Goal: Transaction & Acquisition: Purchase product/service

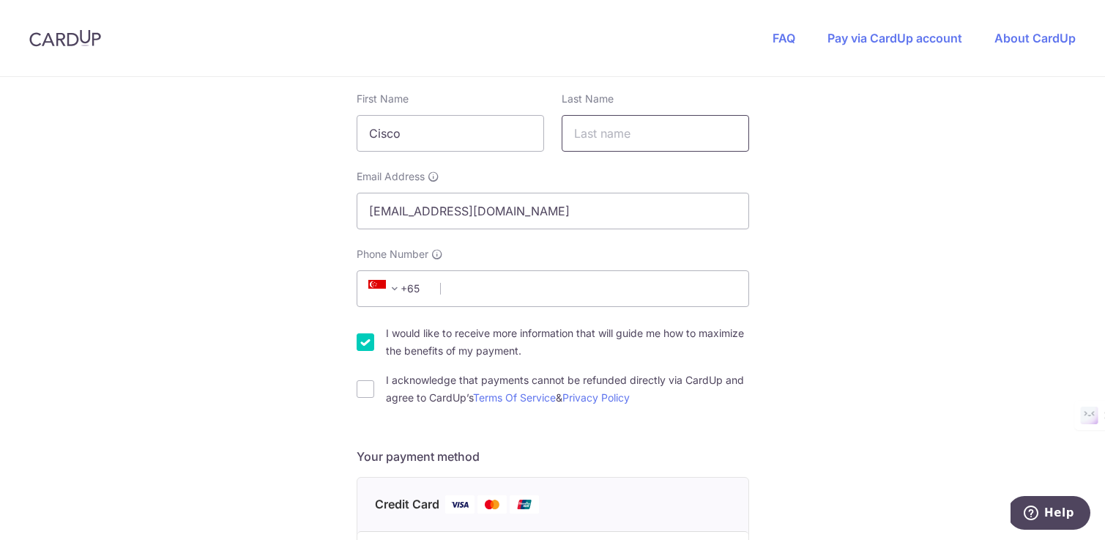
scroll to position [267, 0]
click at [566, 294] on input "Phone Number" at bounding box center [553, 287] width 393 height 37
type input "81181567"
click at [231, 364] on div "You are paying EQUIP EMPIRE PTE. LTD. EQUIP EMPIRE PTE. LTD. uses CardUp to acc…" at bounding box center [552, 489] width 1105 height 1359
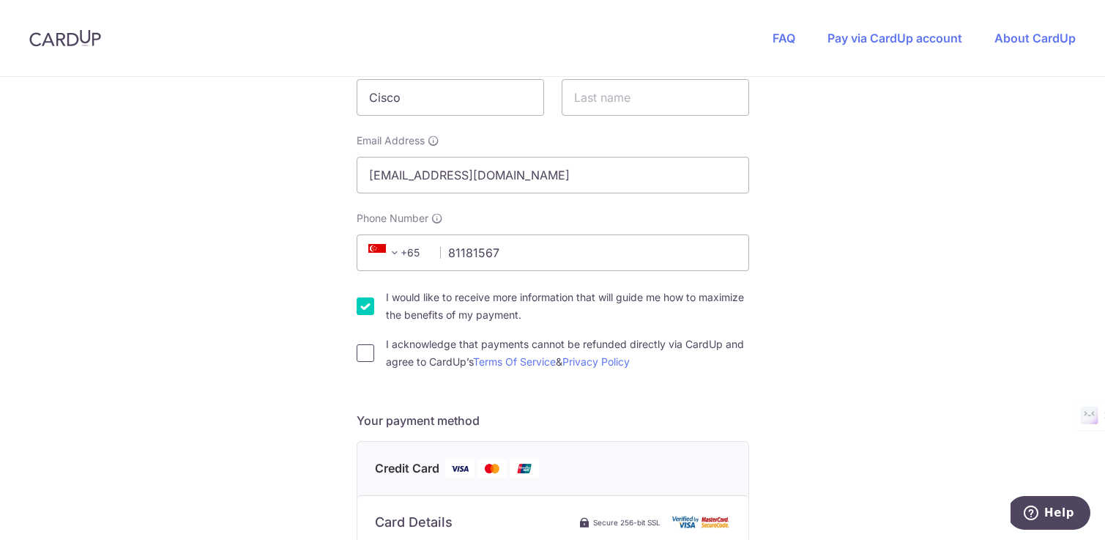
click at [367, 357] on input "I acknowledge that payments cannot be refunded directly via CardUp and agree to…" at bounding box center [366, 353] width 18 height 18
checkbox input "true"
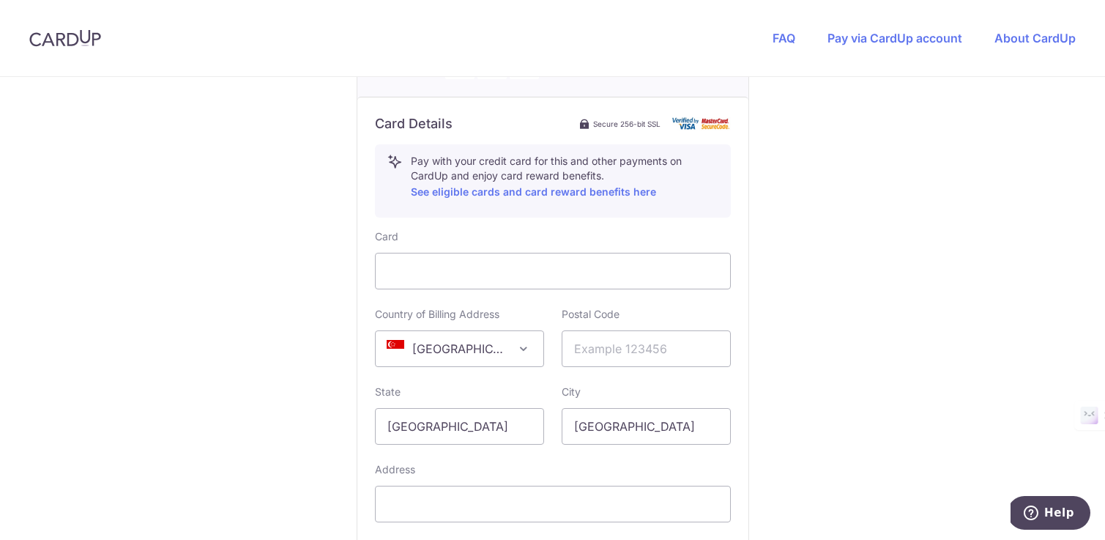
scroll to position [702, 0]
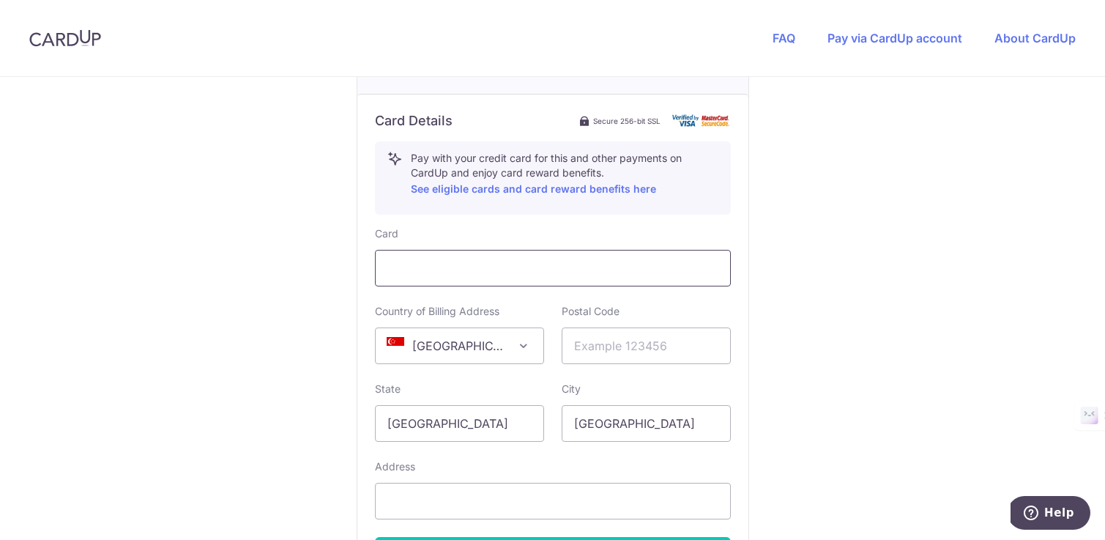
click at [453, 286] on div at bounding box center [553, 268] width 356 height 37
click at [611, 349] on input "text" at bounding box center [646, 345] width 169 height 37
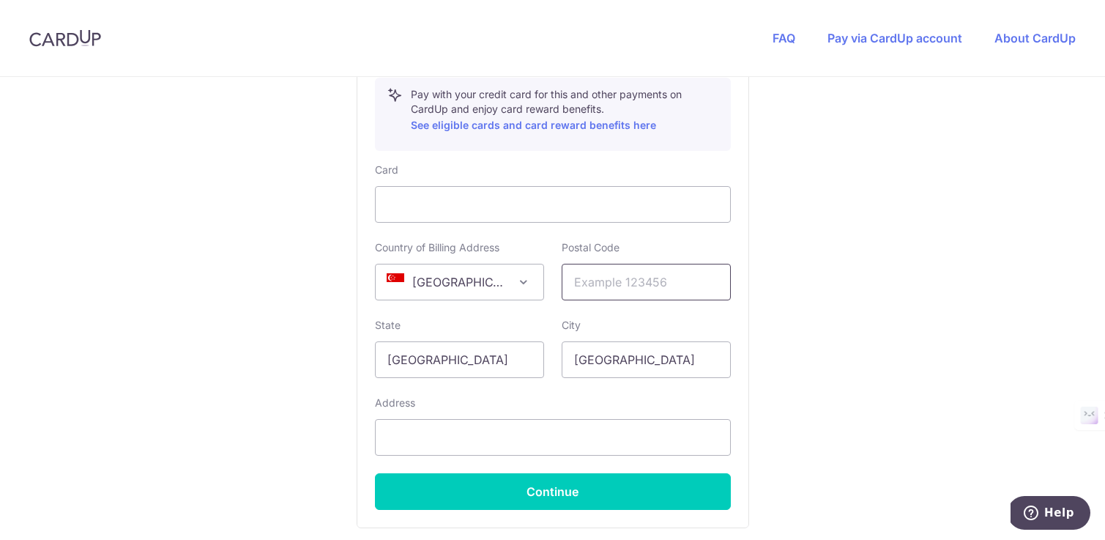
scroll to position [791, 0]
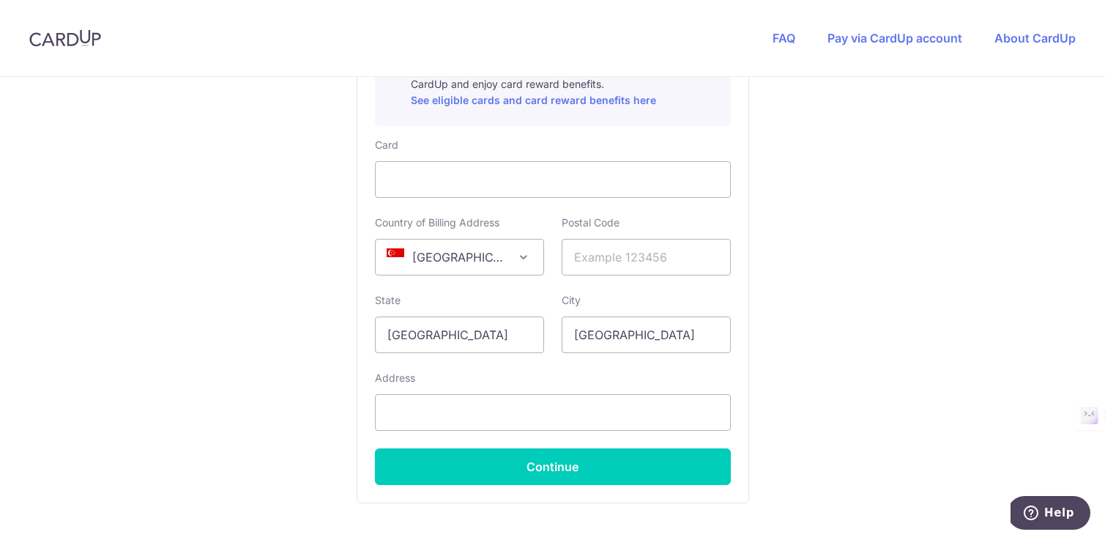
click at [660, 251] on input "text" at bounding box center [646, 257] width 169 height 37
type input "117372"
click at [546, 410] on input "text" at bounding box center [553, 412] width 356 height 37
paste input "[STREET_ADDRESS],"
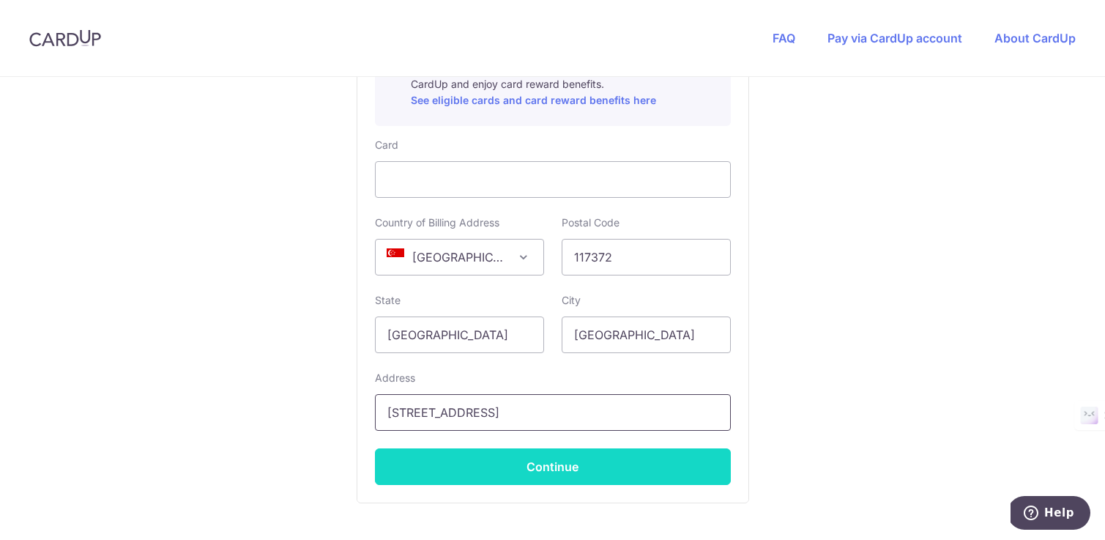
type input "[STREET_ADDRESS]"
click at [636, 464] on button "Continue" at bounding box center [553, 466] width 356 height 37
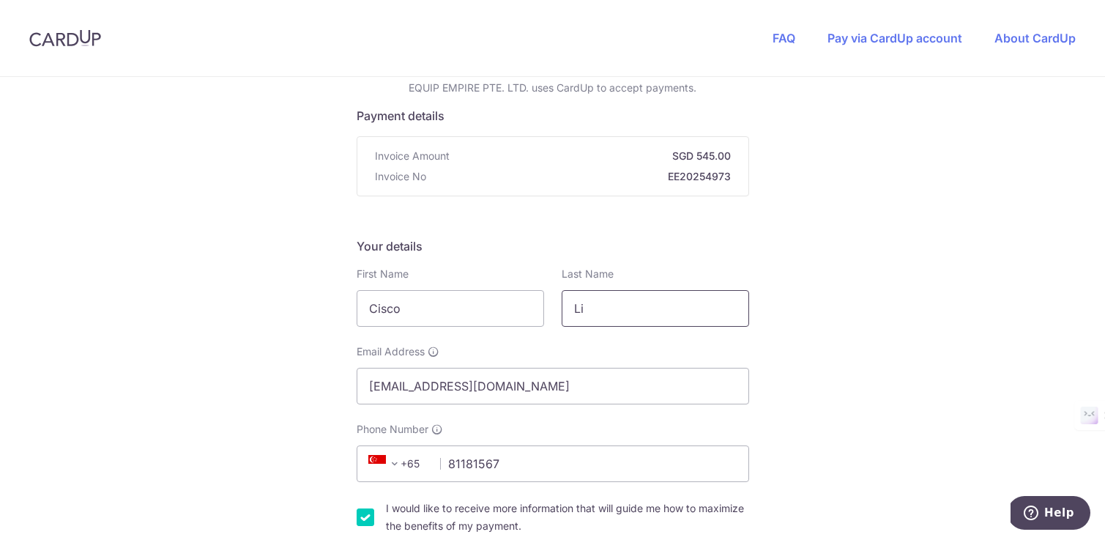
type input "L"
type input "Lim"
drag, startPoint x: 489, startPoint y: 302, endPoint x: 321, endPoint y: 304, distance: 168.5
type input "[PERSON_NAME]"
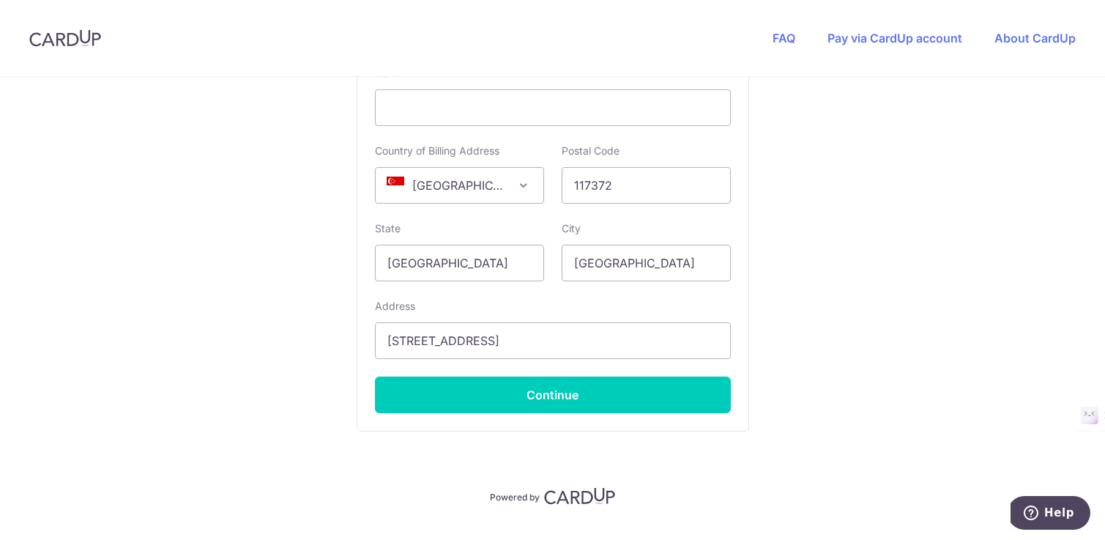
scroll to position [874, 0]
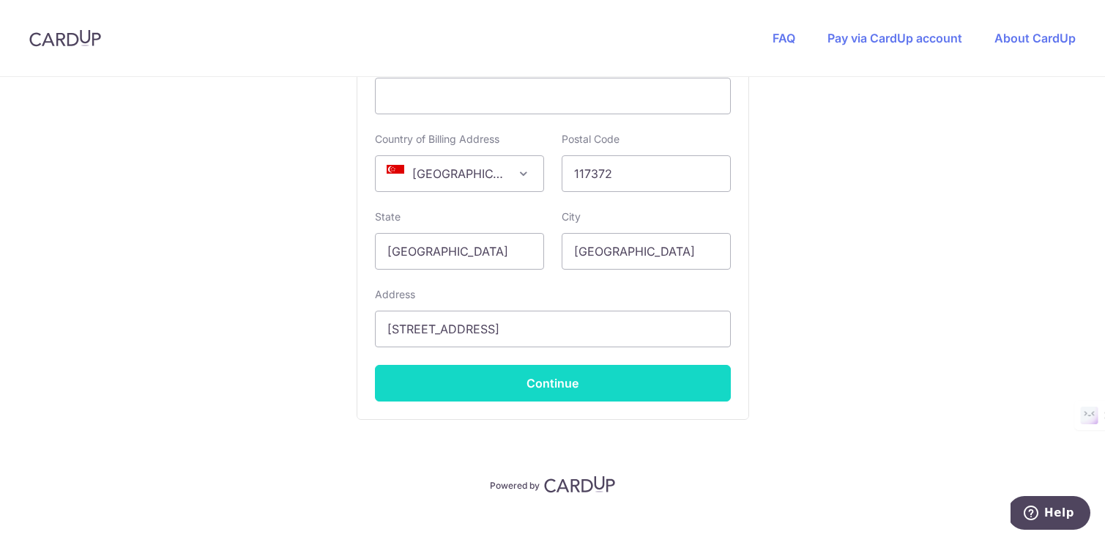
click at [582, 390] on button "Continue" at bounding box center [553, 383] width 356 height 37
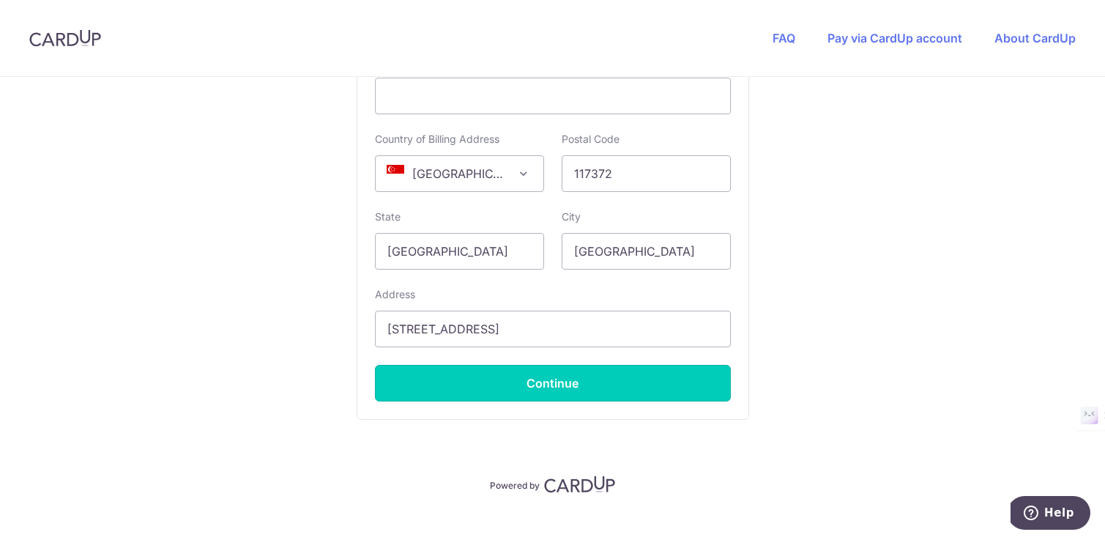
type input "**** 7999"
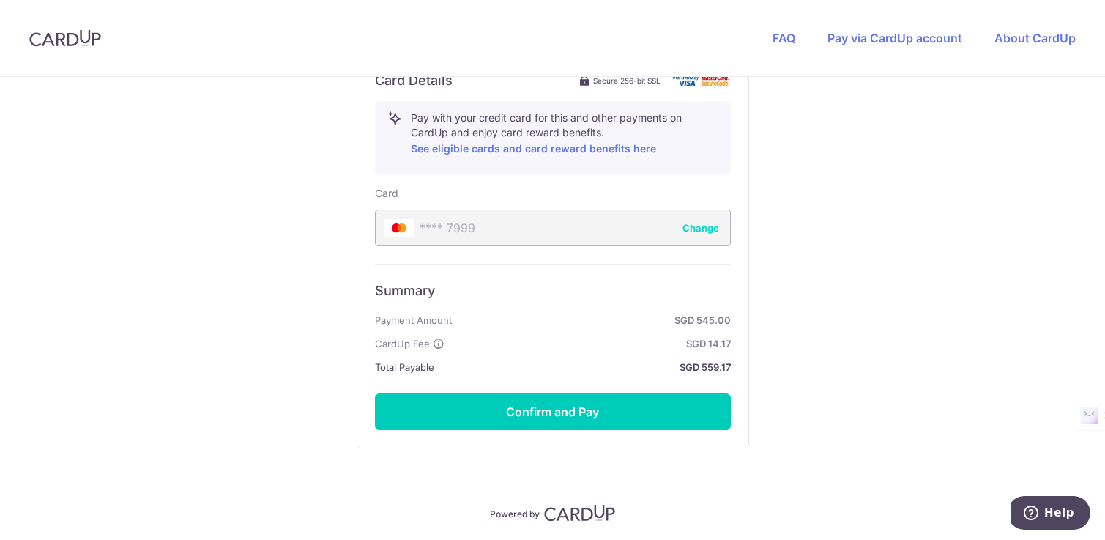
scroll to position [744, 0]
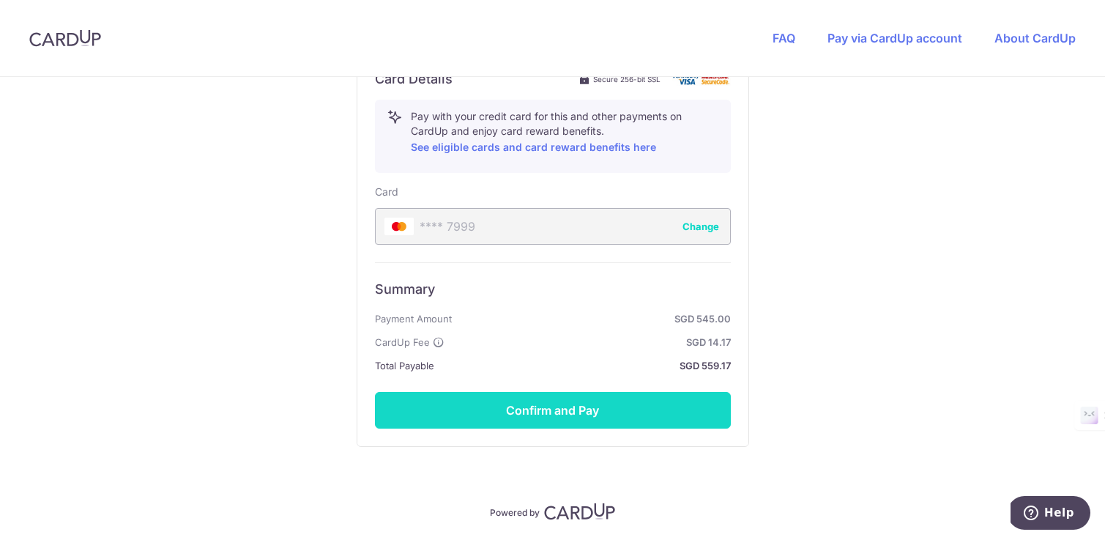
click at [570, 420] on button "Confirm and Pay" at bounding box center [553, 410] width 356 height 37
